Goal: Transaction & Acquisition: Purchase product/service

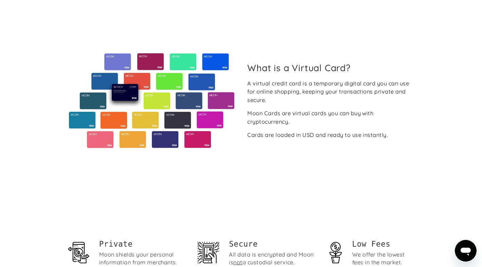
scroll to position [53, 0]
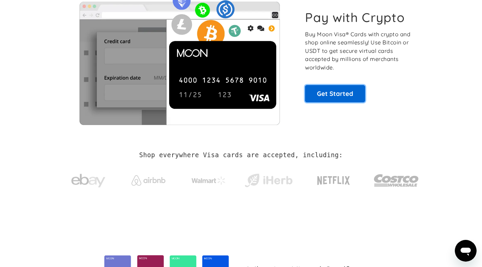
click at [317, 97] on link "Get Started" at bounding box center [335, 93] width 60 height 17
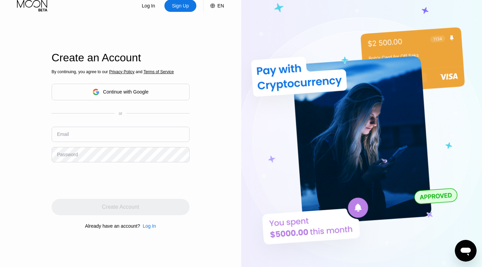
scroll to position [13, 0]
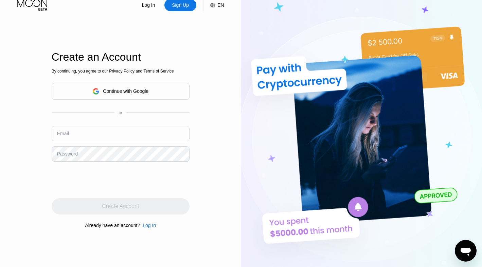
click at [132, 94] on div "Continue with Google" at bounding box center [120, 91] width 56 height 11
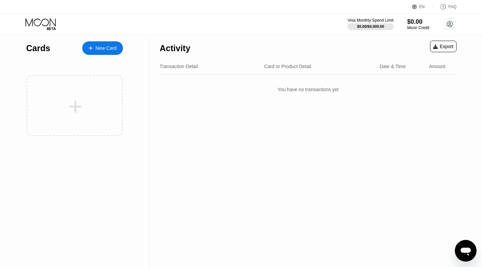
click at [101, 48] on div "New Card" at bounding box center [105, 48] width 21 height 6
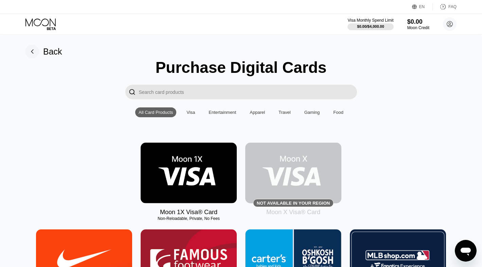
click at [191, 172] on img at bounding box center [189, 173] width 96 height 61
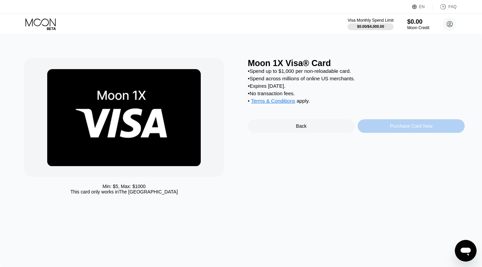
click at [387, 130] on div "Purchase Card Now" at bounding box center [410, 126] width 107 height 14
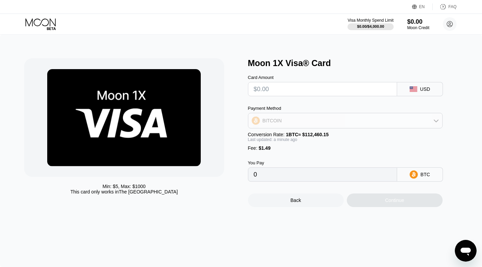
click at [318, 119] on div "BITCOIN" at bounding box center [345, 121] width 194 height 14
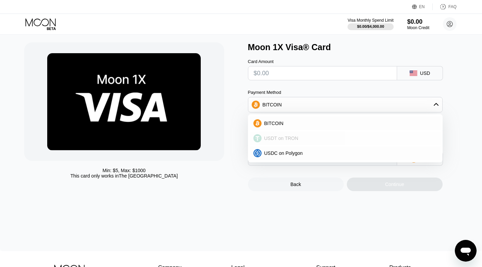
scroll to position [40, 0]
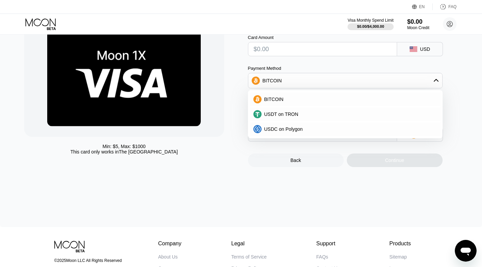
click at [458, 138] on div "You Pay 0 BTC" at bounding box center [356, 126] width 217 height 31
click at [201, 141] on div "Min: $ 5 , Max: $ 1000 This card only works in [GEOGRAPHIC_DATA]" at bounding box center [132, 92] width 217 height 149
click at [213, 90] on div at bounding box center [124, 77] width 200 height 119
click at [301, 69] on div "Payment Method" at bounding box center [345, 68] width 194 height 5
click at [403, 77] on div "BITCOIN" at bounding box center [345, 81] width 194 height 14
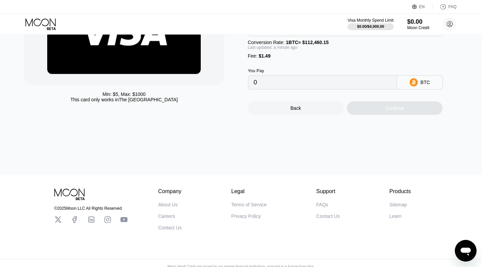
scroll to position [0, 0]
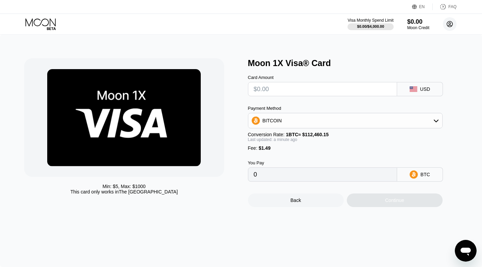
click at [451, 27] on circle at bounding box center [450, 24] width 14 height 14
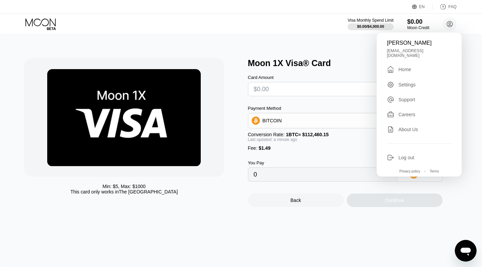
click at [401, 82] on div "Settings" at bounding box center [406, 84] width 17 height 5
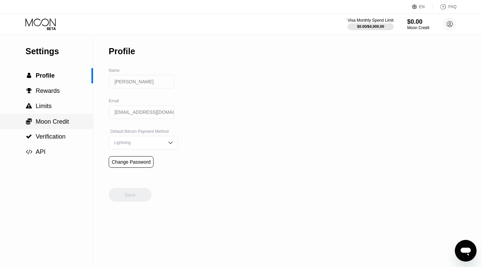
click at [68, 124] on span "Moon Credit" at bounding box center [52, 121] width 33 height 7
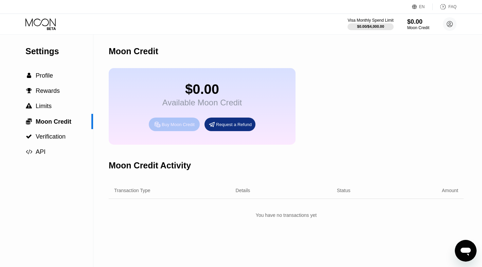
click at [172, 123] on div "Buy Moon Credit" at bounding box center [178, 125] width 33 height 6
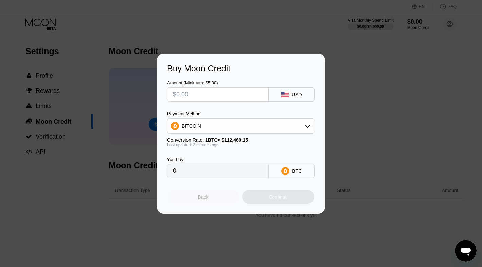
click at [211, 200] on div "Back" at bounding box center [203, 197] width 72 height 14
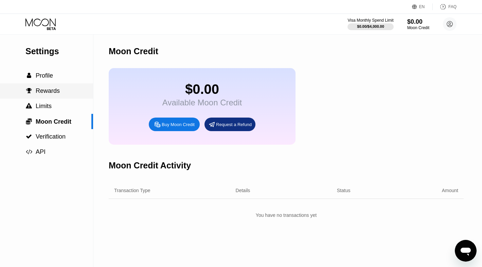
click at [54, 97] on div " Rewards" at bounding box center [46, 90] width 93 height 15
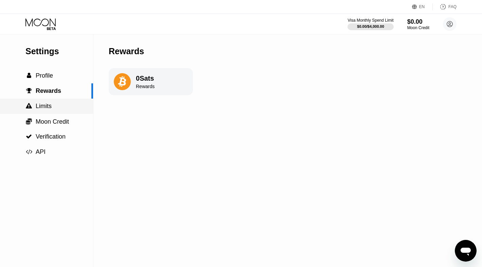
click at [59, 108] on div " Limits" at bounding box center [46, 106] width 93 height 7
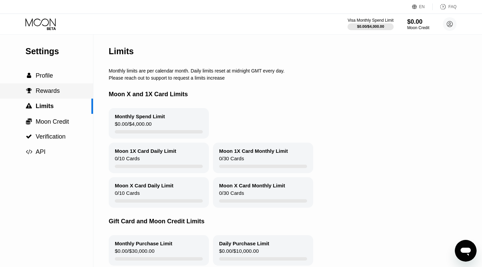
click at [50, 86] on div " Rewards" at bounding box center [46, 90] width 93 height 15
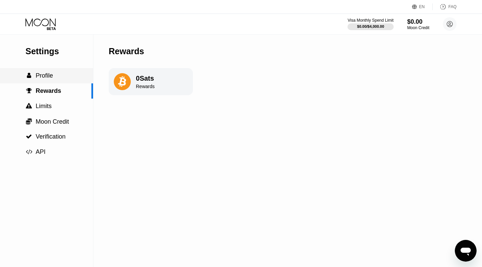
click at [45, 75] on span "Profile" at bounding box center [44, 75] width 17 height 7
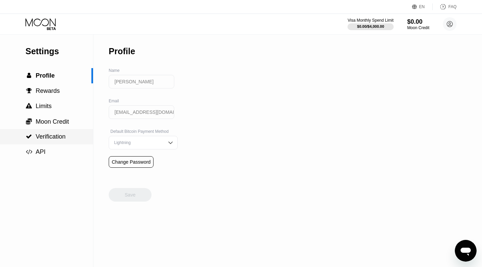
click at [52, 145] on div " API" at bounding box center [46, 152] width 93 height 15
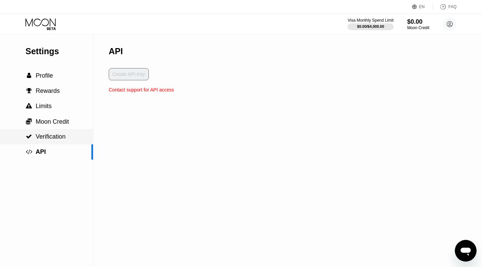
click at [52, 136] on span "Verification" at bounding box center [51, 136] width 30 height 7
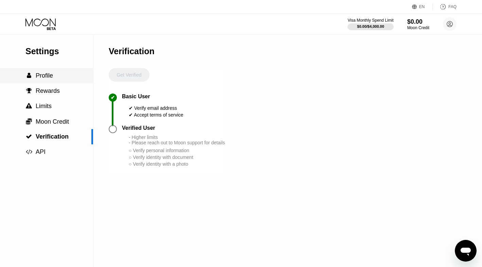
click at [61, 78] on div " Profile" at bounding box center [46, 75] width 93 height 7
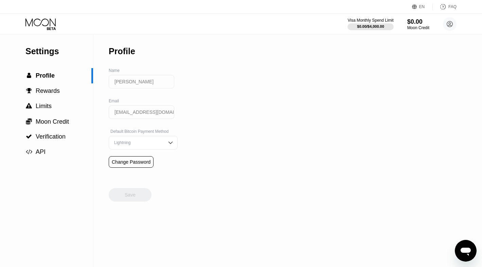
click at [167, 141] on img at bounding box center [170, 142] width 7 height 7
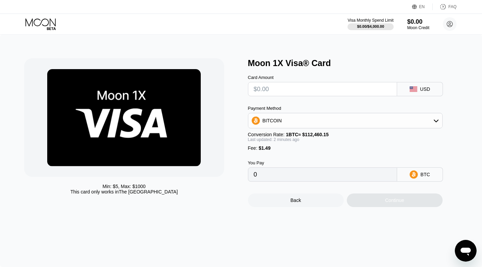
click at [292, 96] on input "text" at bounding box center [322, 89] width 137 height 14
type input "$2"
type input "0.00003104"
type input "$20"
type input "0.00019109"
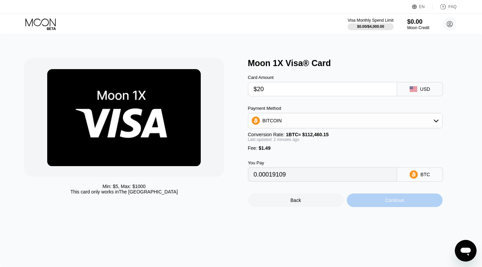
click at [376, 196] on div "Continue" at bounding box center [395, 201] width 96 height 14
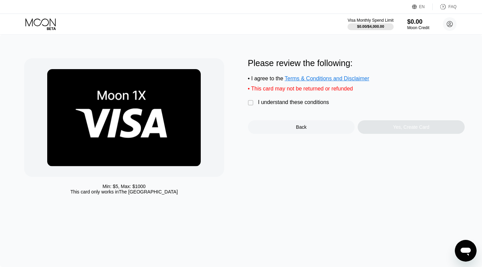
click at [261, 99] on div "Please review the following: • I agree to the Terms & Conditions and Disclaimer…" at bounding box center [356, 96] width 217 height 76
click at [263, 101] on div "I understand these conditions" at bounding box center [293, 102] width 71 height 6
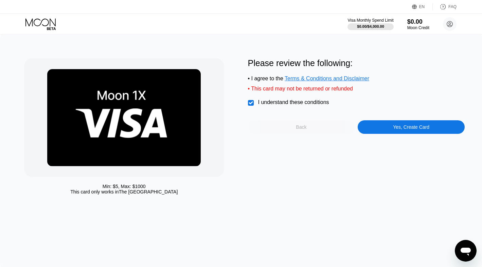
click at [305, 128] on div "Back" at bounding box center [301, 127] width 11 height 5
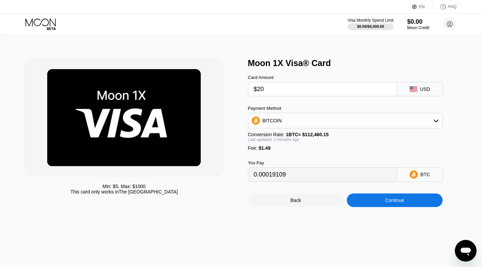
click at [268, 95] on input "$20" at bounding box center [322, 89] width 137 height 14
type input "$5"
type input "0.00005771"
type input "0"
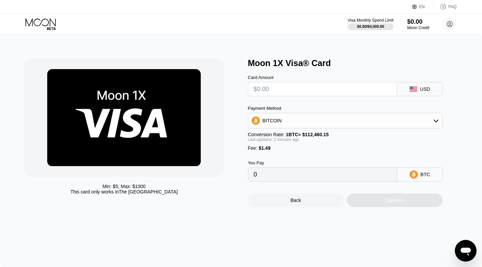
type input "$1"
type input "0.00002215"
type input "$10"
type input "0.00010217"
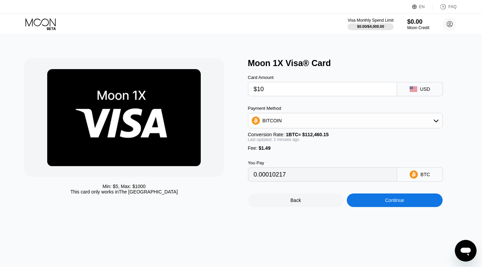
type input "$100"
type input "0.00090246"
type input "$1000"
type input "0.00890529"
type input "$100"
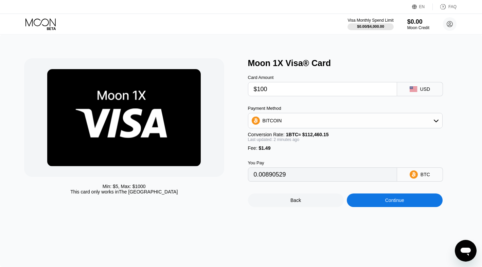
type input "0.00090246"
type input "$10"
type input "0.00010217"
type input "$1"
type input "0.00002215"
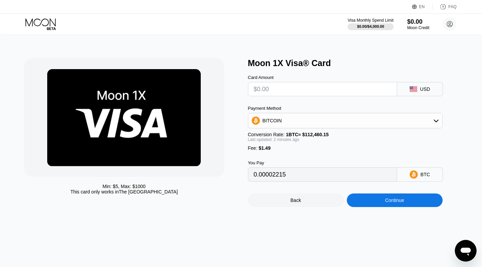
type input "0"
type input "$20"
type input "0.00019109"
click at [393, 201] on div "Continue" at bounding box center [394, 200] width 19 height 5
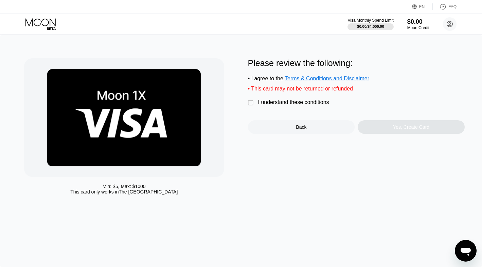
click at [287, 106] on div "I understand these conditions" at bounding box center [293, 102] width 71 height 6
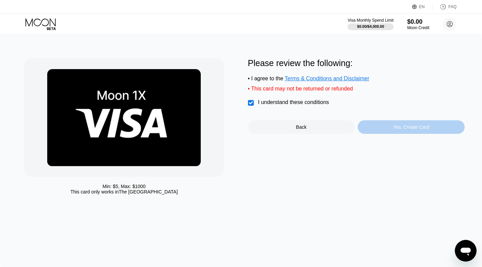
click at [381, 128] on div "Yes, Create Card" at bounding box center [410, 127] width 107 height 14
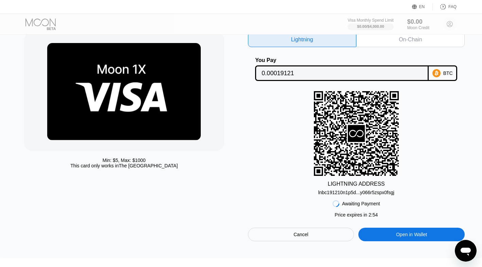
scroll to position [28, 0]
